Goal: Find specific page/section: Find specific page/section

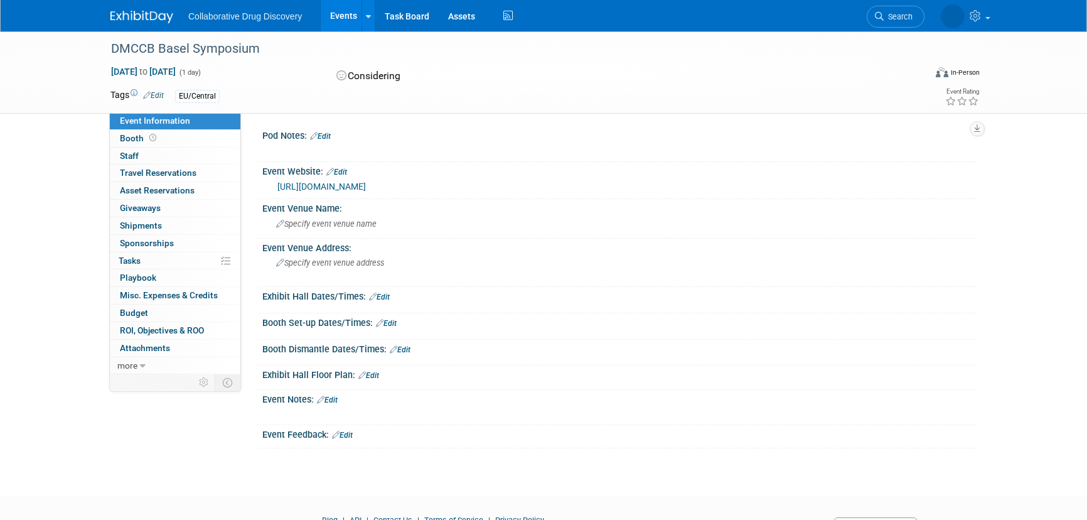
click at [884, 22] on link "Search" at bounding box center [896, 17] width 58 height 22
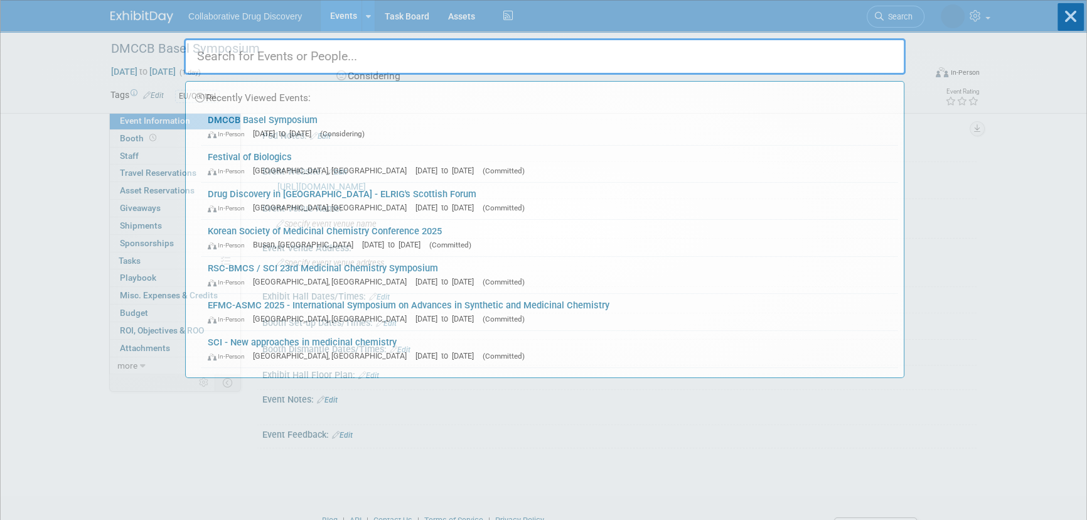
paste input "EFMC ASMC"
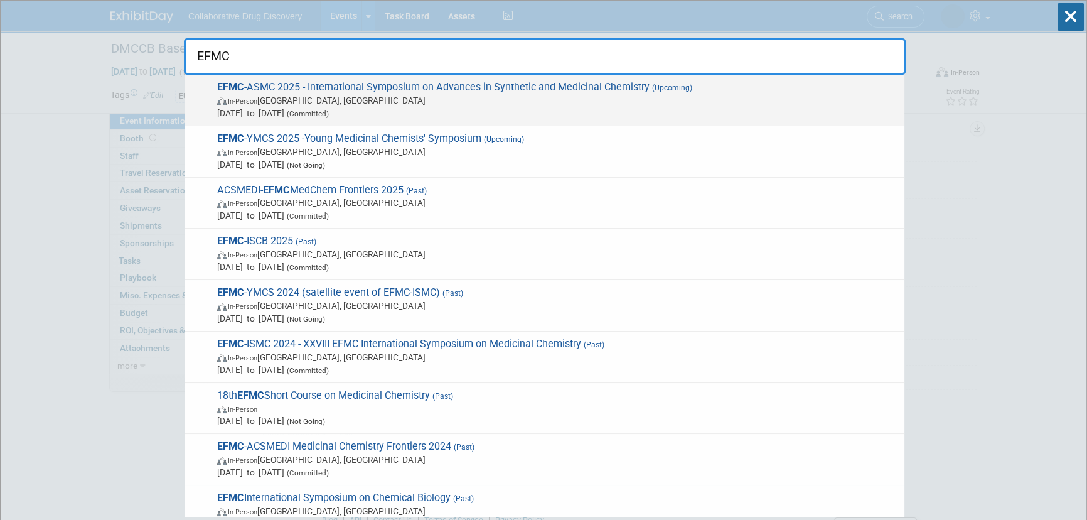
type input "EFMC"
click at [386, 101] on span "In-Person [GEOGRAPHIC_DATA], [GEOGRAPHIC_DATA]" at bounding box center [557, 100] width 681 height 13
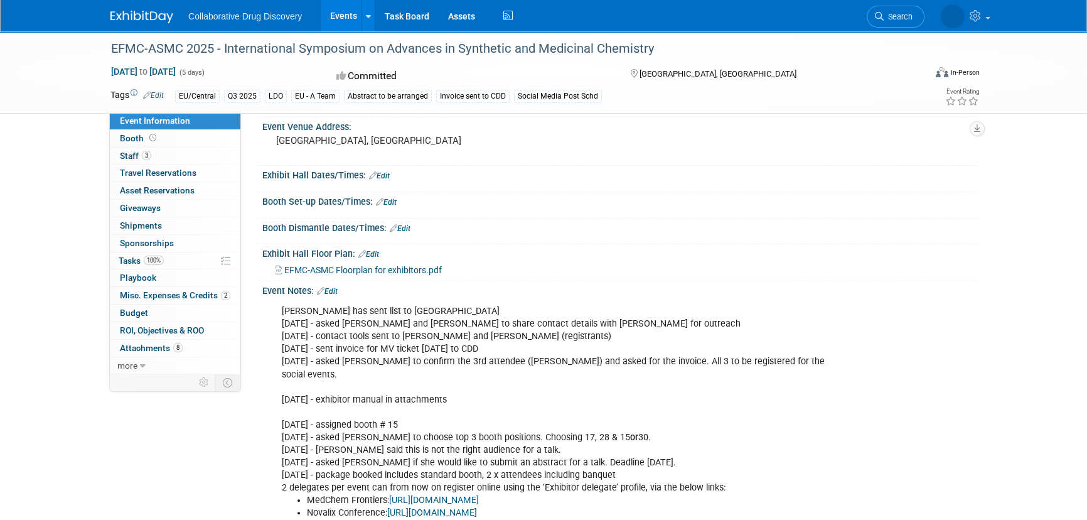
scroll to position [228, 0]
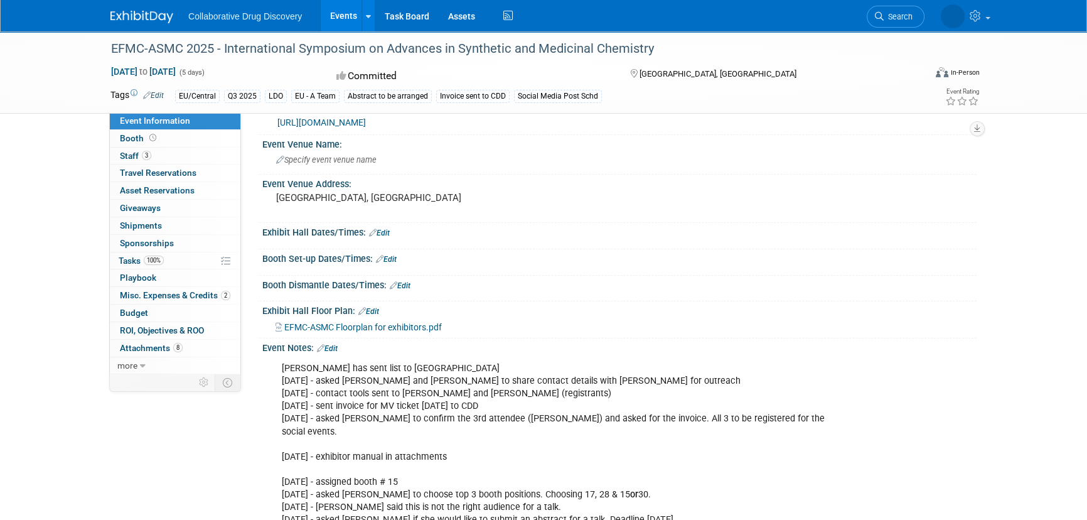
drag, startPoint x: 422, startPoint y: 467, endPoint x: 372, endPoint y: 468, distance: 49.6
copy div "booth # 15"
